Goal: Task Accomplishment & Management: Complete application form

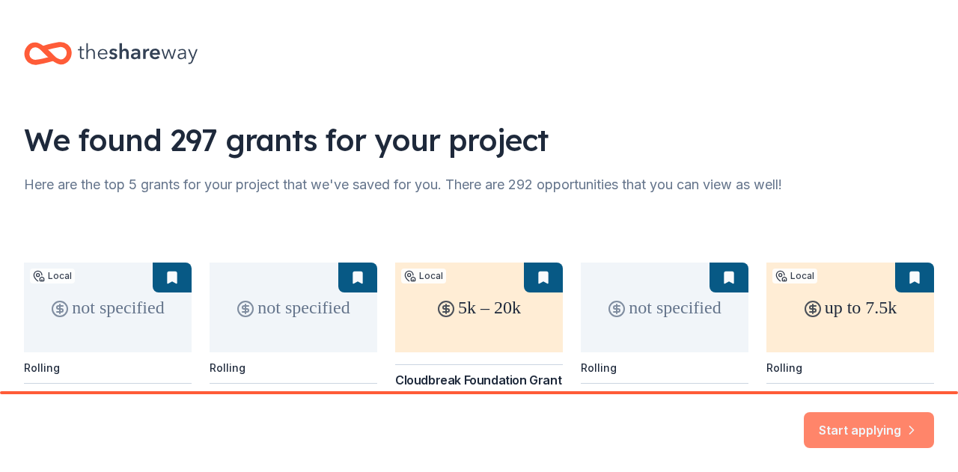
click at [860, 425] on button "Start applying" at bounding box center [869, 422] width 130 height 36
click at [872, 422] on div "Start applying" at bounding box center [869, 431] width 130 height 36
click at [881, 422] on div "Start applying" at bounding box center [869, 431] width 130 height 36
click at [858, 419] on div "Start applying" at bounding box center [869, 431] width 130 height 36
